Goal: Task Accomplishment & Management: Use online tool/utility

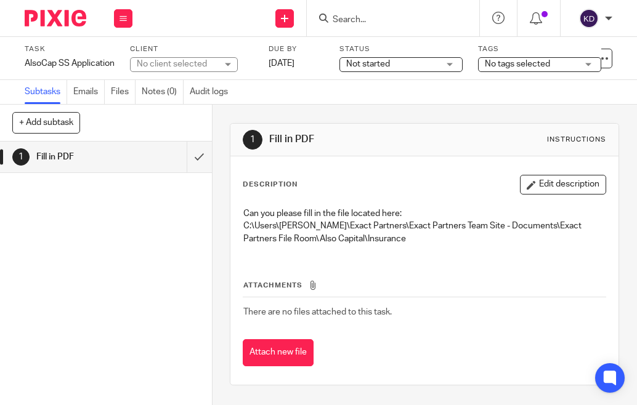
click at [71, 23] on img at bounding box center [56, 18] width 62 height 17
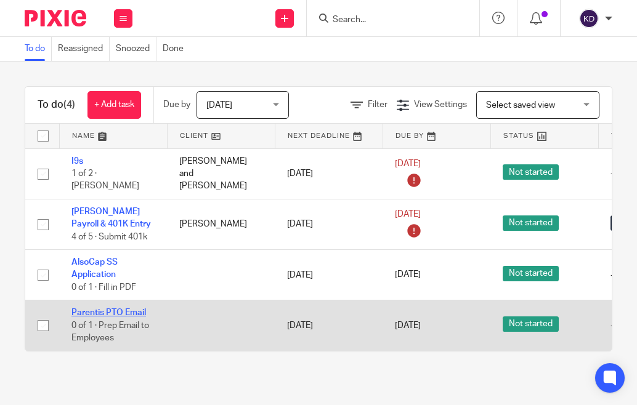
click at [105, 309] on link "Parentis PTO Email" at bounding box center [108, 313] width 75 height 9
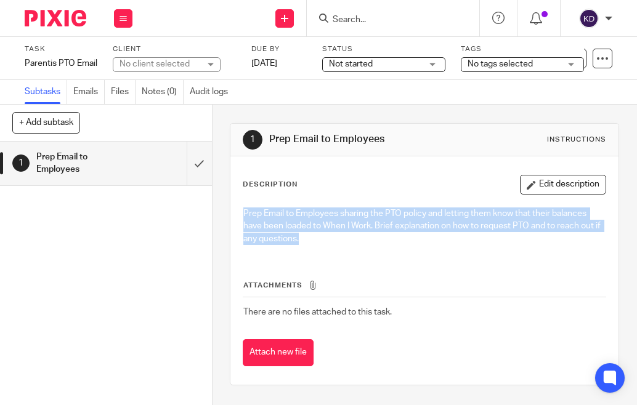
drag, startPoint x: 242, startPoint y: 212, endPoint x: 323, endPoint y: 240, distance: 85.3
click at [323, 240] on p "Prep Email to Employees sharing the PTO policy and letting them know that their…" at bounding box center [424, 227] width 362 height 38
copy p "Prep Email to Employees sharing the PTO policy and letting them know that their…"
click at [389, 212] on p "Prep Email to Employees sharing the PTO policy and letting them know that their…" at bounding box center [424, 227] width 362 height 38
drag, startPoint x: 238, startPoint y: 213, endPoint x: 334, endPoint y: 249, distance: 102.6
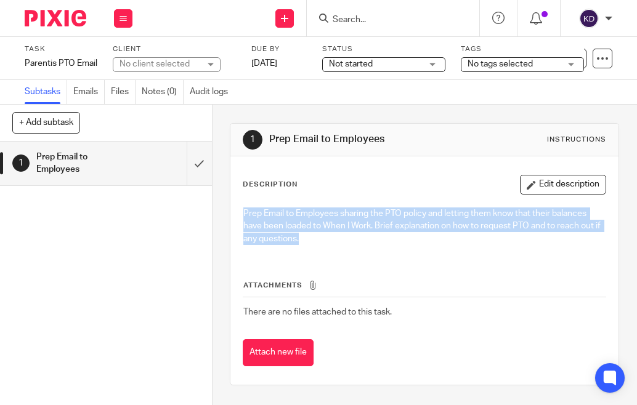
click at [334, 249] on div "Prep Email to Employees sharing the PTO policy and letting them know that their…" at bounding box center [424, 227] width 375 height 53
copy p "Prep Email to Employees sharing the PTO policy and letting them know that their…"
click at [380, 221] on p "Prep Email to Employees sharing the PTO policy and letting them know that their…" at bounding box center [424, 227] width 362 height 38
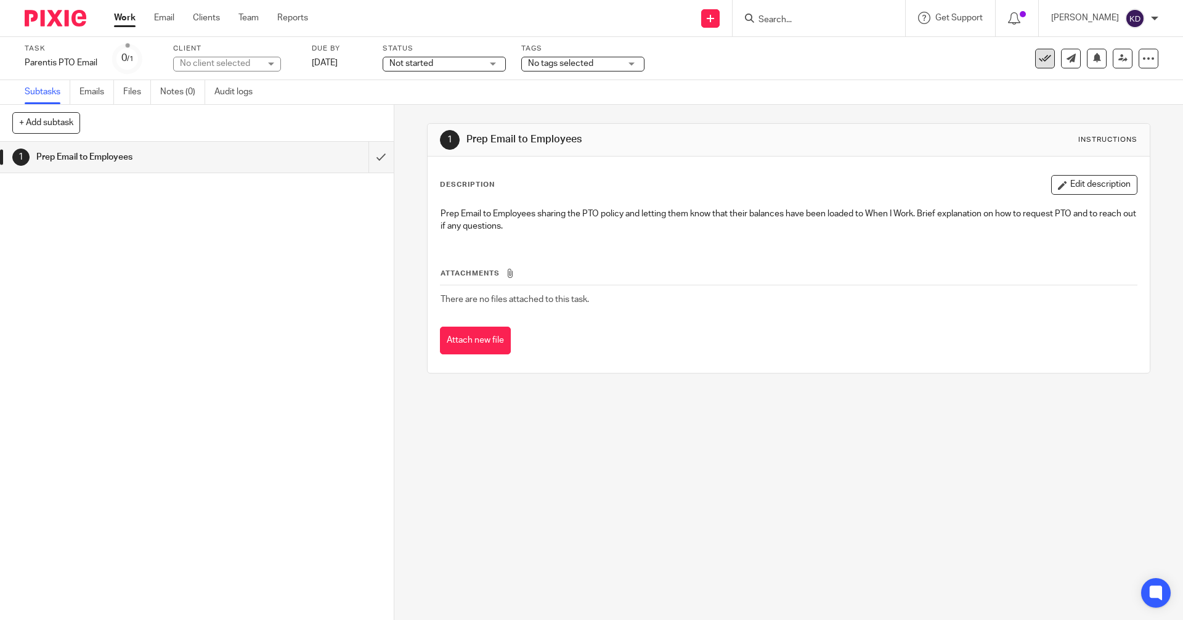
click at [636, 62] on icon at bounding box center [1045, 58] width 12 height 12
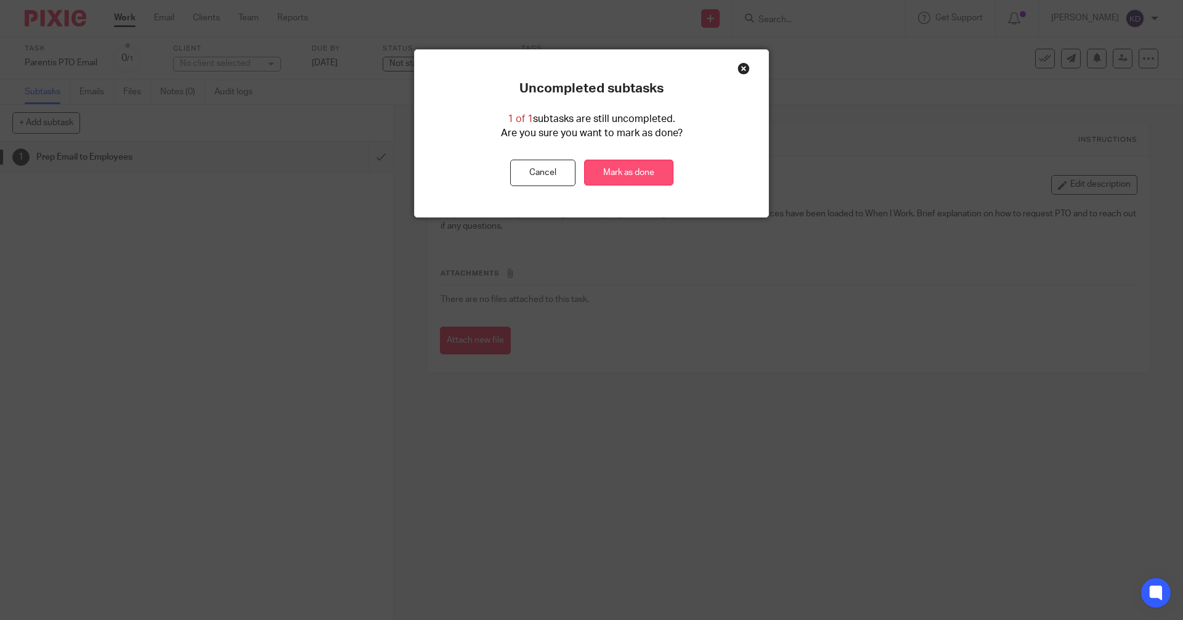
click at [605, 169] on link "Mark as done" at bounding box center [628, 173] width 89 height 26
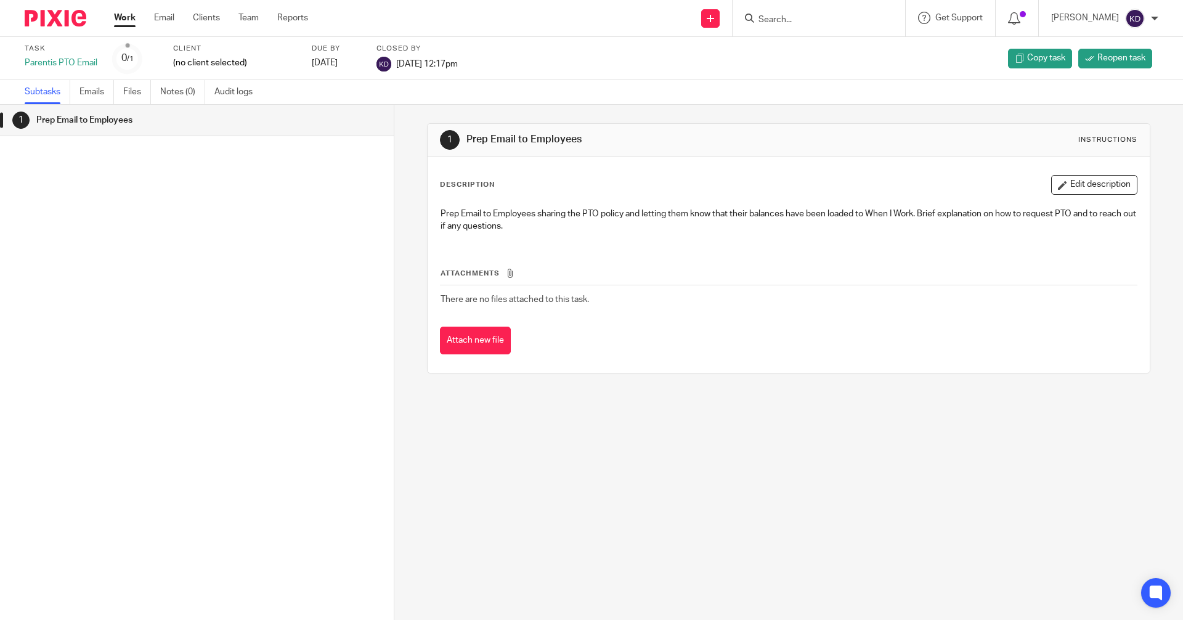
click at [49, 11] on img at bounding box center [56, 18] width 62 height 17
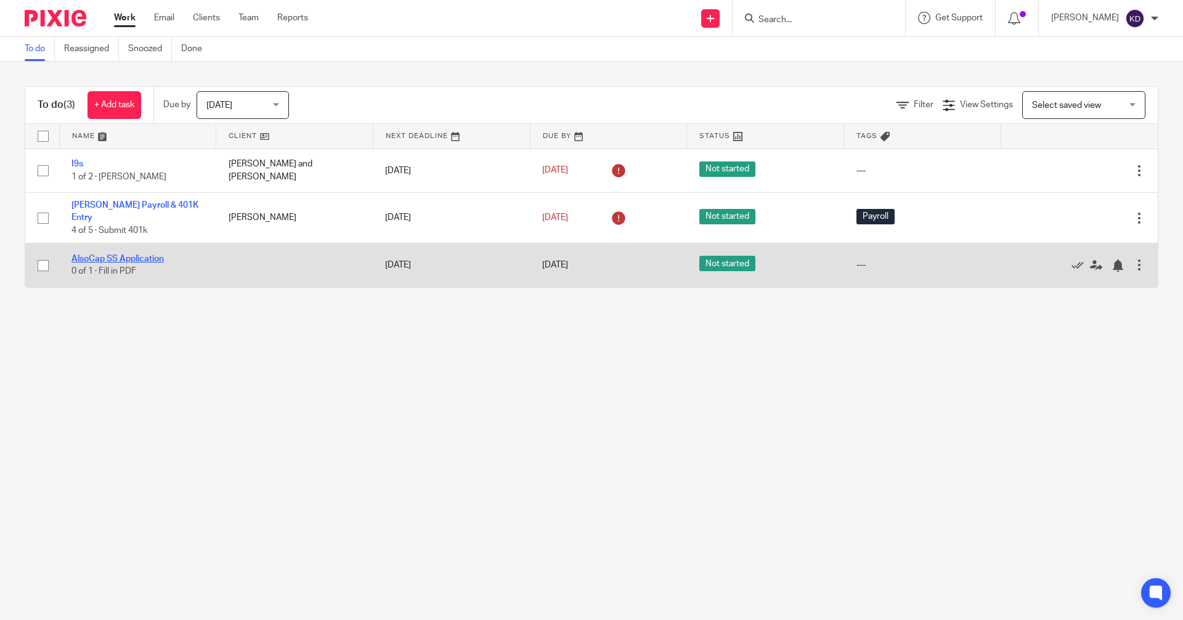
click at [135, 254] on link "AlsoCap SS Application" at bounding box center [117, 258] width 92 height 9
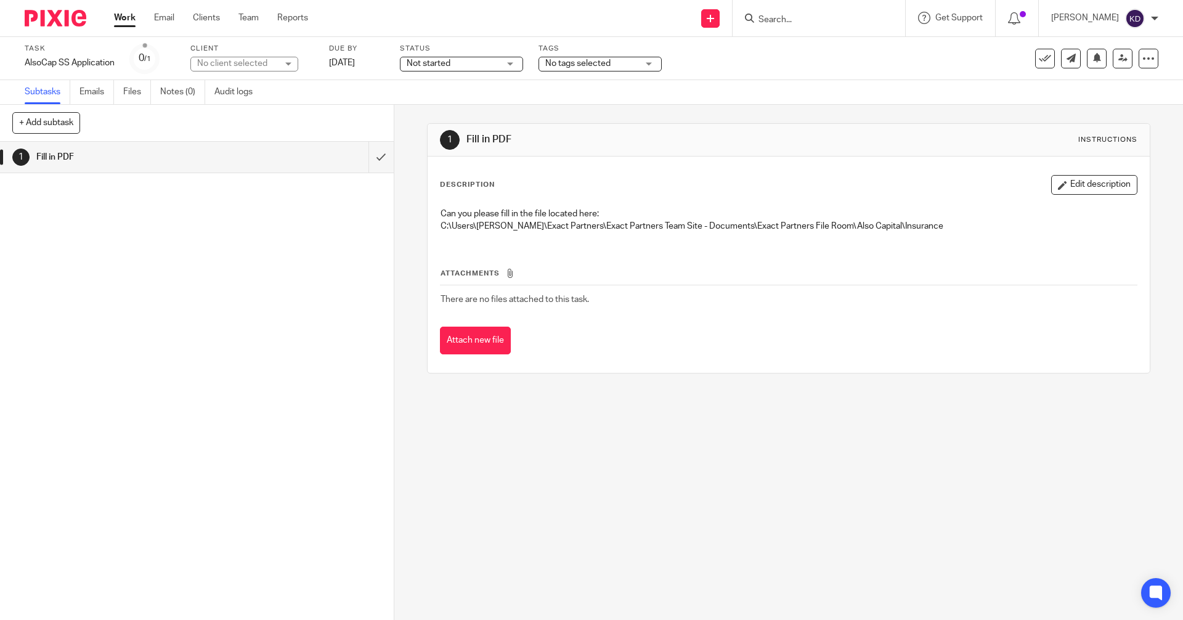
drag, startPoint x: 42, startPoint y: 22, endPoint x: 52, endPoint y: 23, distance: 10.5
click at [43, 22] on img at bounding box center [56, 18] width 62 height 17
